Goal: Check status

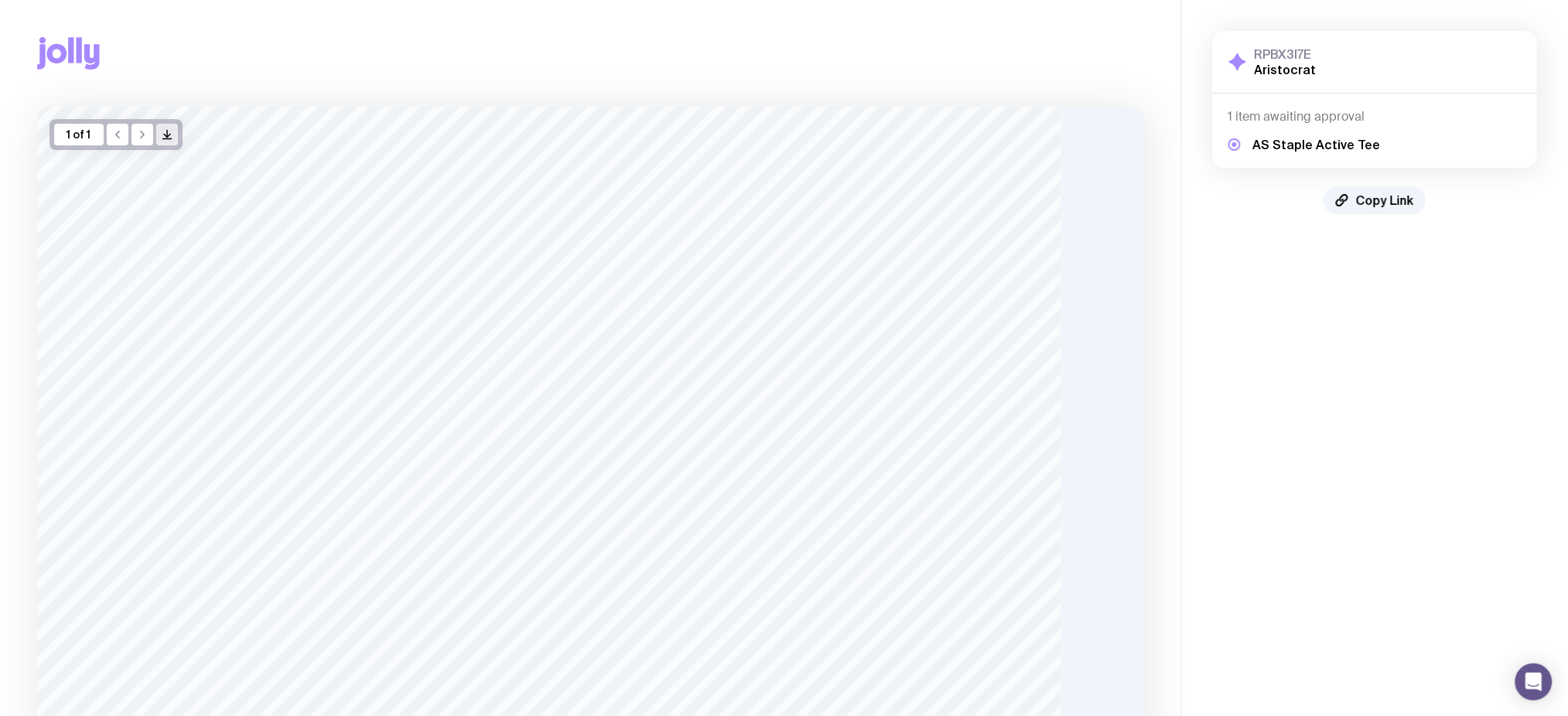
click at [167, 143] on button "/> />" at bounding box center [167, 134] width 22 height 22
